Goal: Check status

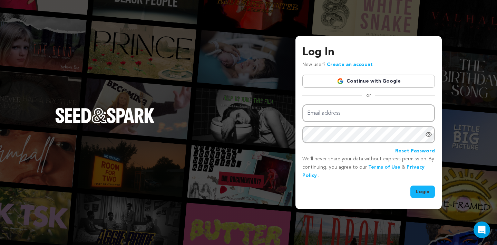
click at [302, 107] on div "Log In New user? Create an account Continue with Google or Email address Passwo…" at bounding box center [368, 122] width 146 height 173
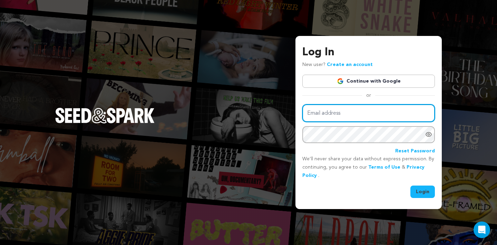
click at [309, 110] on input "Email address" at bounding box center [368, 113] width 133 height 18
type input "naiabennitt@gmail.com"
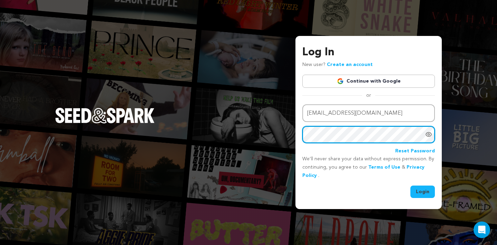
click at [410, 185] on button "Login" at bounding box center [422, 191] width 25 height 12
click at [430, 137] on icon "Show password as plain text. Warning: this will display your password on the sc…" at bounding box center [428, 134] width 7 height 7
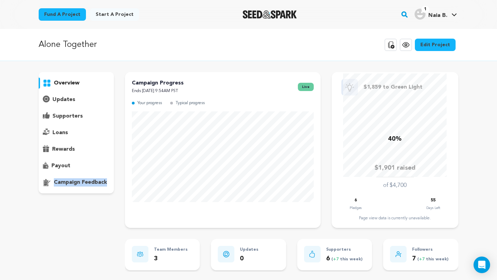
drag, startPoint x: 35, startPoint y: 196, endPoint x: 69, endPoint y: 204, distance: 34.4
click at [69, 204] on div "overview" at bounding box center [249, 251] width 442 height 359
click at [77, 217] on div "overview updates" at bounding box center [76, 251] width 75 height 359
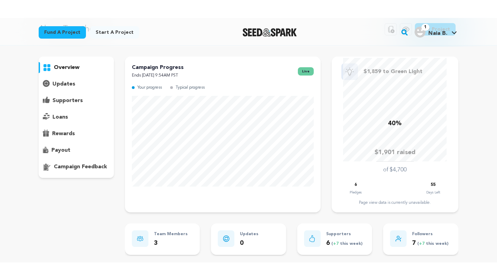
scroll to position [39, 0]
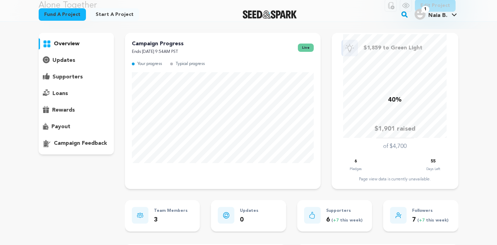
drag, startPoint x: 422, startPoint y: 160, endPoint x: 456, endPoint y: 159, distance: 34.5
click at [456, 159] on div "$1,859 to Green Light 40% $1,901 raised of $4,700 6 Pledges 55" at bounding box center [395, 111] width 127 height 156
drag, startPoint x: 447, startPoint y: 159, endPoint x: 329, endPoint y: 157, distance: 117.7
click at [329, 157] on div "Campaign Progress Ends [DATE] 9:54AM PST live Your progress Typical progress $1…" at bounding box center [291, 111] width 333 height 156
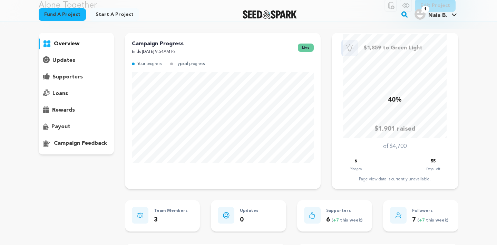
click at [385, 164] on div "6 Pledges 55 Days Left" at bounding box center [395, 164] width 90 height 15
drag, startPoint x: 439, startPoint y: 160, endPoint x: 421, endPoint y: 160, distance: 18.0
click at [421, 160] on div "6 Pledges 55 Days Left" at bounding box center [395, 164] width 90 height 15
drag, startPoint x: 353, startPoint y: 160, endPoint x: 397, endPoint y: 165, distance: 43.4
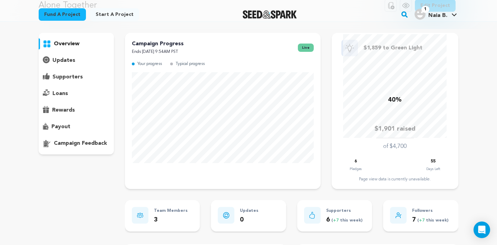
click at [397, 165] on div "6 Pledges 55 Days Left" at bounding box center [395, 164] width 90 height 15
click at [426, 162] on div "6 Pledges 55 Days Left" at bounding box center [395, 164] width 90 height 15
drag, startPoint x: 430, startPoint y: 161, endPoint x: 438, endPoint y: 161, distance: 8.3
click at [438, 161] on div "55" at bounding box center [433, 161] width 14 height 8
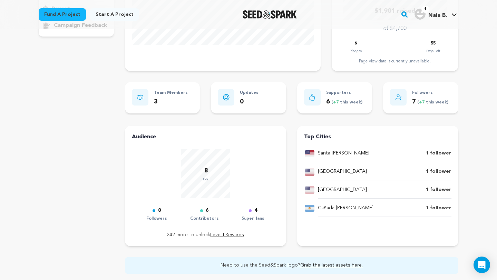
scroll to position [0, 0]
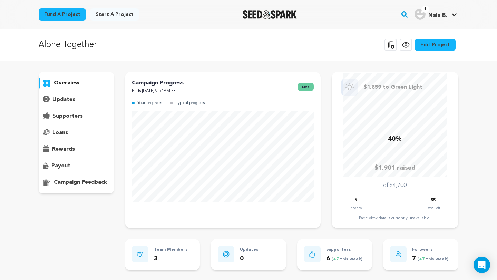
click at [62, 115] on p "supporters" at bounding box center [67, 116] width 30 height 8
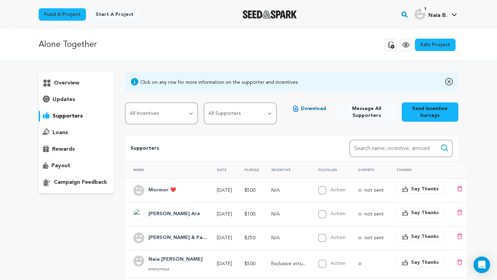
click at [70, 84] on p "overview" at bounding box center [67, 83] width 26 height 8
